Goal: Answer question/provide support

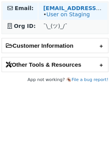
click at [58, 4] on td "hello@lgrahamphotography.com • User on Staging" at bounding box center [72, 11] width 69 height 17
click at [56, 9] on strong "hello@lgrahamphotography.com" at bounding box center [96, 8] width 106 height 6
